Goal: Task Accomplishment & Management: Use online tool/utility

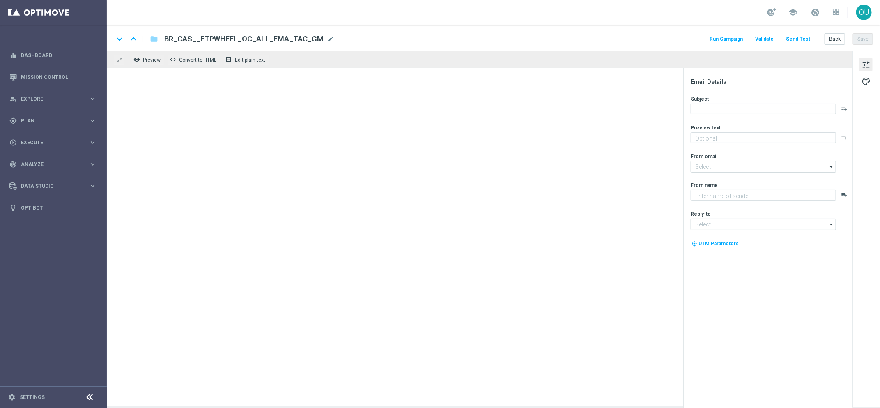
type textarea "Jogue GRÁTIS todas as semanas para ter a chance de ganhar PRÊMIOS INCRÍVEIS!"
type textarea "Lottoland"
type input "[EMAIL_ADDRESS][DOMAIN_NAME]"
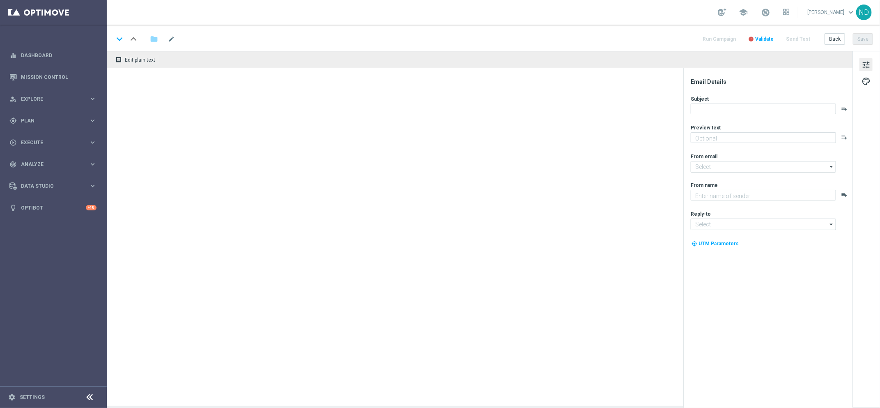
type textarea "Jogue GRÁTIS todas as semanas para ter a chance de ganhar PRÊMIOS INCRÍVEIS!"
type textarea "Lottoland"
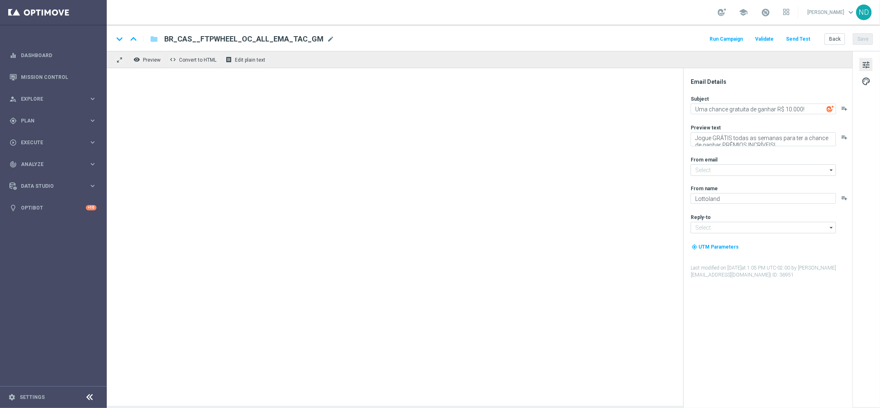
type input "[EMAIL_ADDRESS][DOMAIN_NAME]"
type textarea "Jogue GRÁTIS todas as semanas para ter a chance de ganhar PRÊMIOS INCRÍVEIS!"
type textarea "Lottoland"
type input "[EMAIL_ADDRESS][DOMAIN_NAME]"
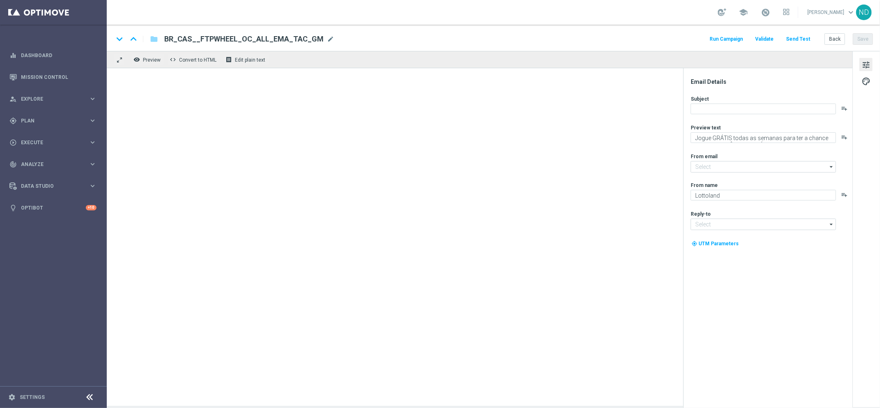
type input "[EMAIL_ADDRESS][DOMAIN_NAME]"
